Goal: Transaction & Acquisition: Subscribe to service/newsletter

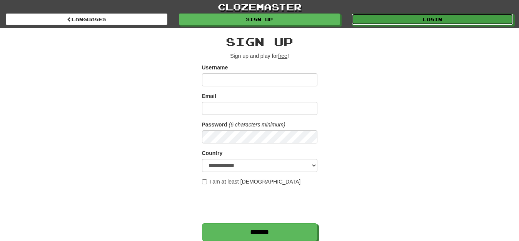
click at [455, 18] on link "Login" at bounding box center [433, 19] width 162 height 12
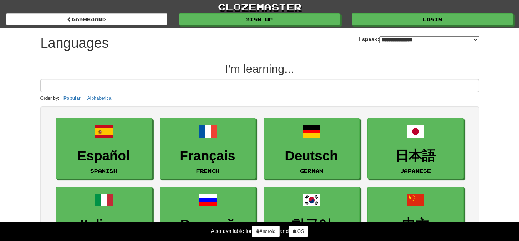
select select "*******"
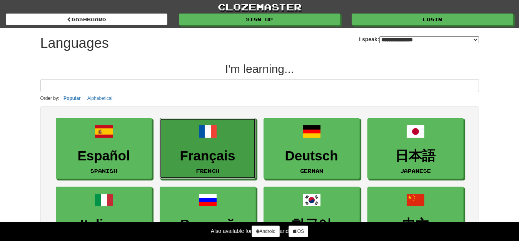
click at [219, 150] on h3 "Français" at bounding box center [208, 155] width 88 height 15
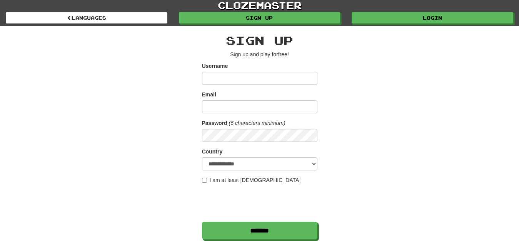
scroll to position [91, 0]
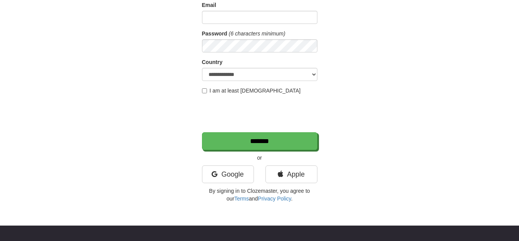
click at [230, 187] on p "By signing in to Clozemaster, you agree to our Terms and Privacy Policy ." at bounding box center [260, 194] width 116 height 15
click at [227, 176] on link "Google" at bounding box center [228, 174] width 52 height 18
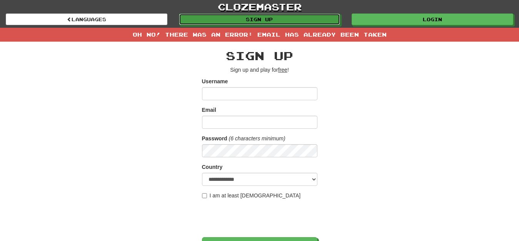
click at [323, 19] on link "Sign up" at bounding box center [260, 19] width 162 height 12
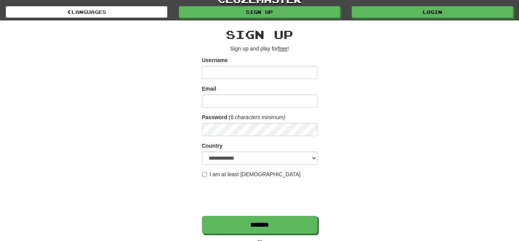
scroll to position [118, 0]
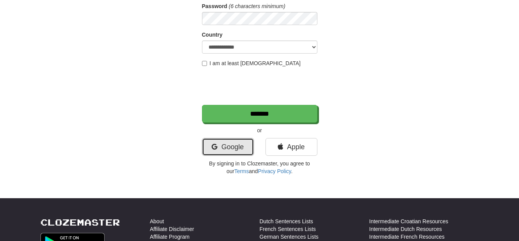
click at [232, 148] on link "Google" at bounding box center [228, 147] width 52 height 18
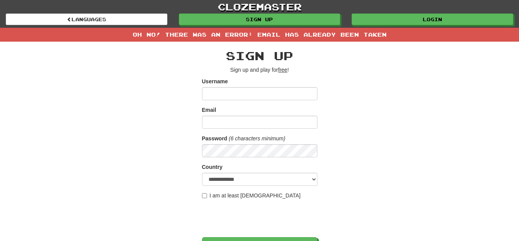
click at [496, 167] on div "**********" at bounding box center [259, 155] width 519 height 311
click at [506, 13] on link "clozemaster" at bounding box center [259, 6] width 519 height 13
